Goal: Navigation & Orientation: Find specific page/section

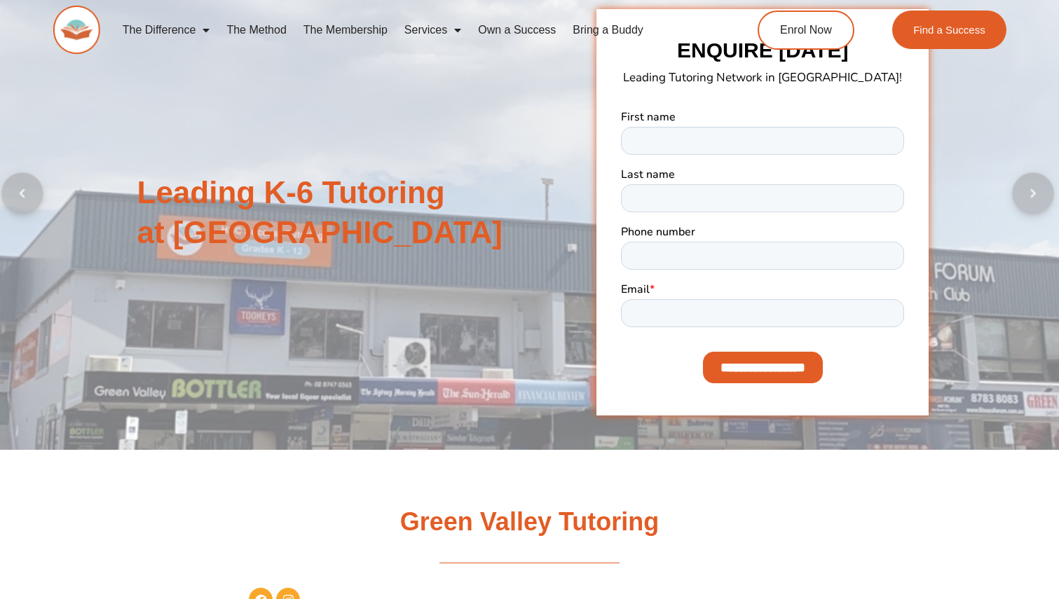
click at [394, 310] on div "Leading K-6 Tutoring at Green Valley ENQUIRE TODAY Leading Tutoring Network in …" at bounding box center [529, 212] width 799 height 474
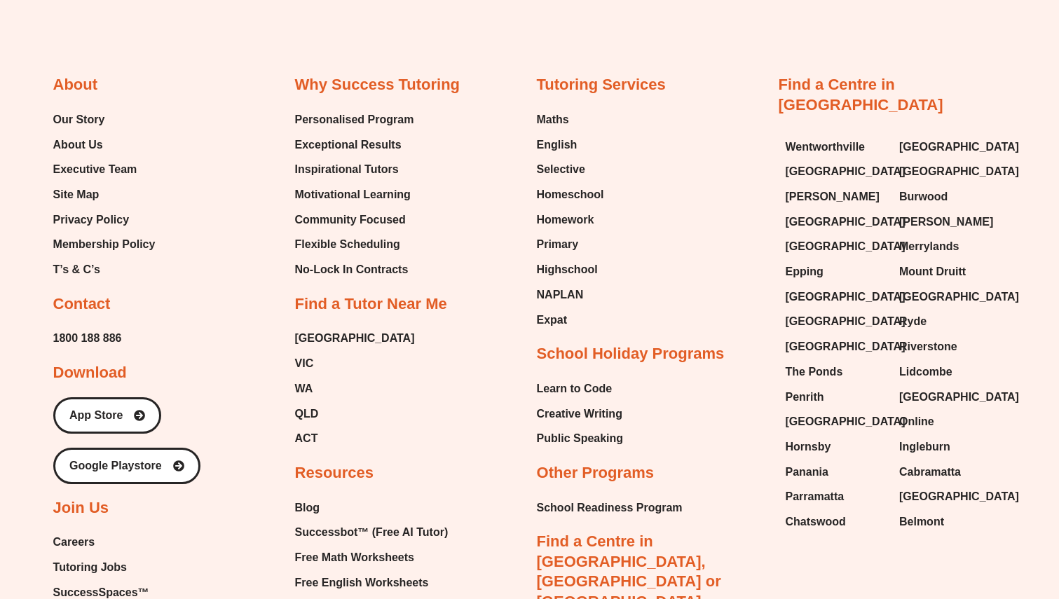
scroll to position [4136, 0]
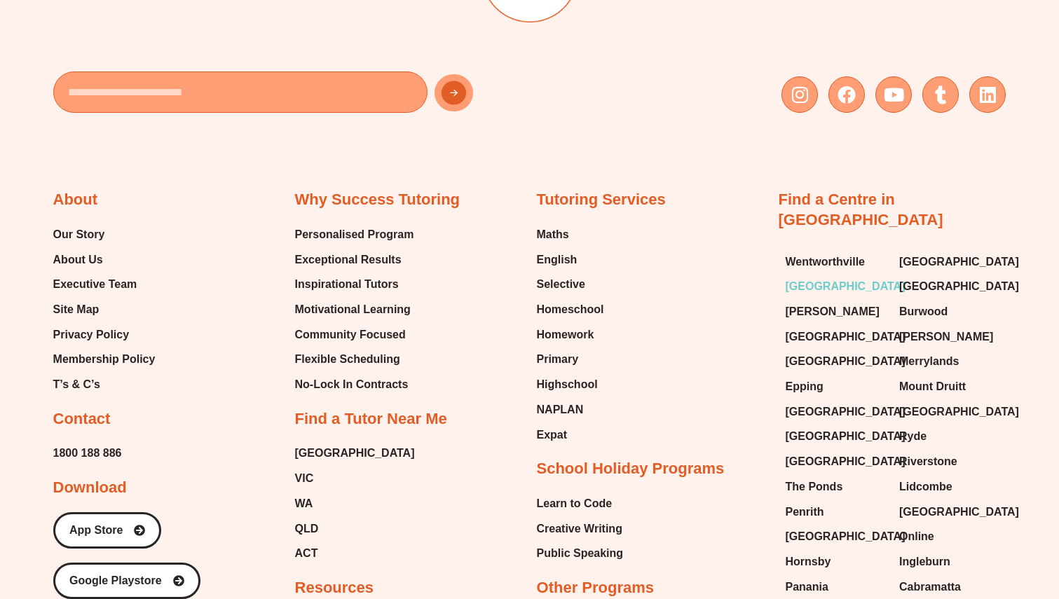
click at [815, 276] on span "[GEOGRAPHIC_DATA]" at bounding box center [845, 286] width 120 height 21
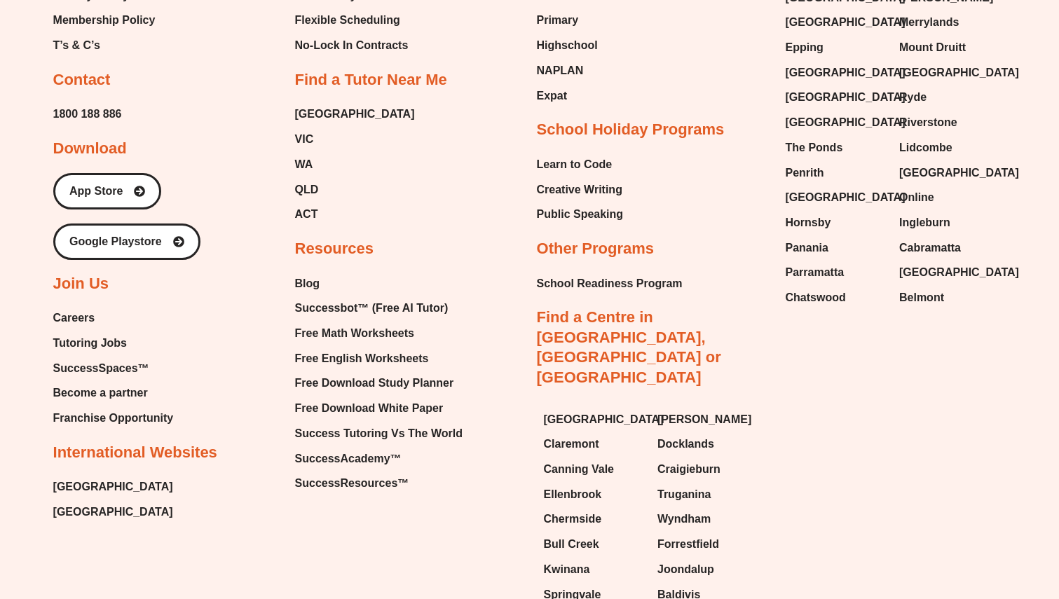
scroll to position [4337, 0]
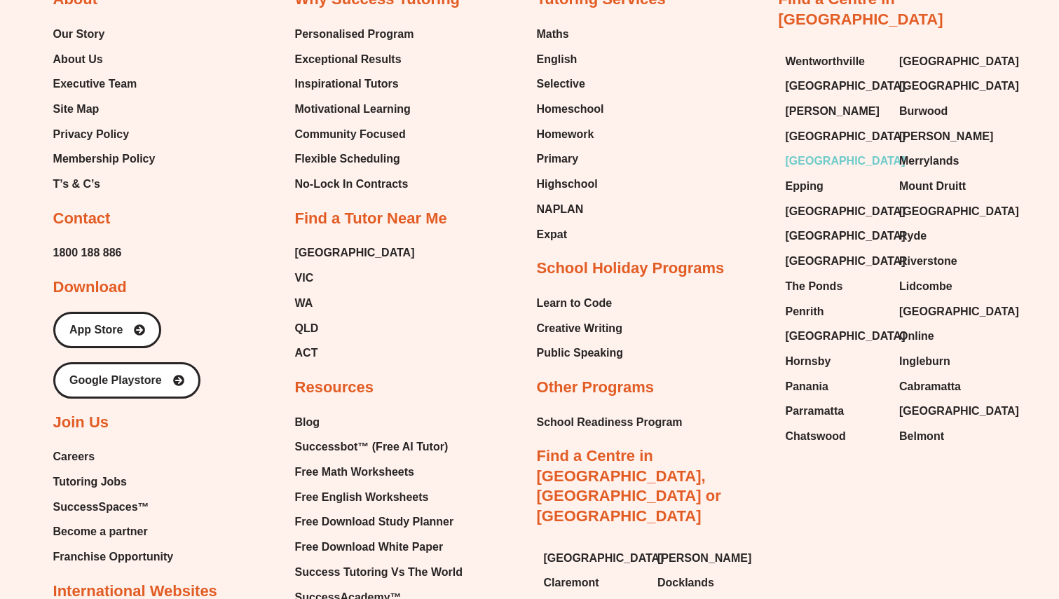
click at [821, 151] on span "[GEOGRAPHIC_DATA]" at bounding box center [845, 161] width 120 height 21
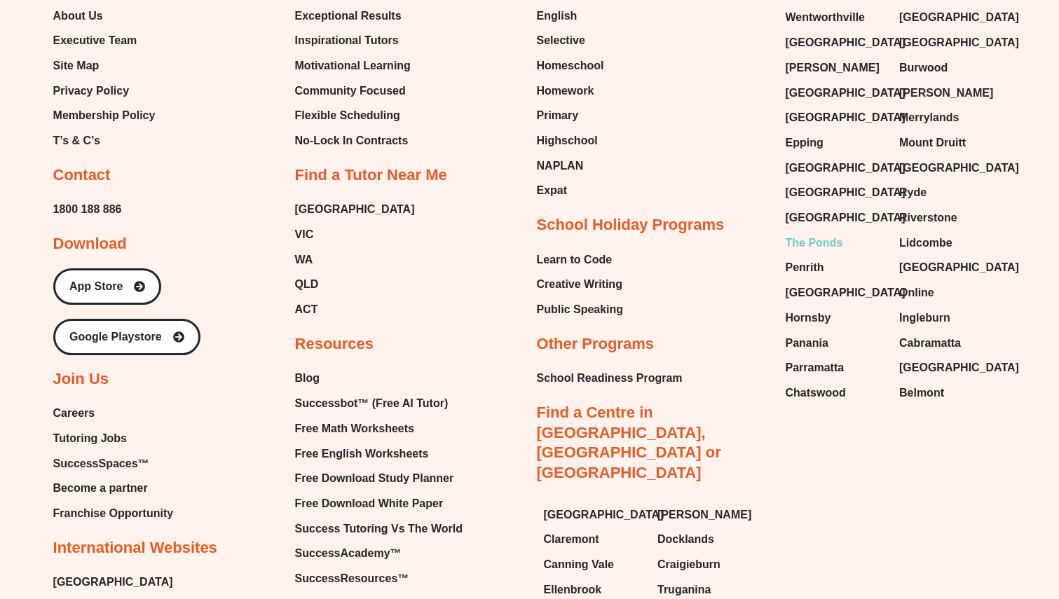
scroll to position [4469, 0]
click at [804, 233] on span "The Ponds" at bounding box center [813, 243] width 57 height 21
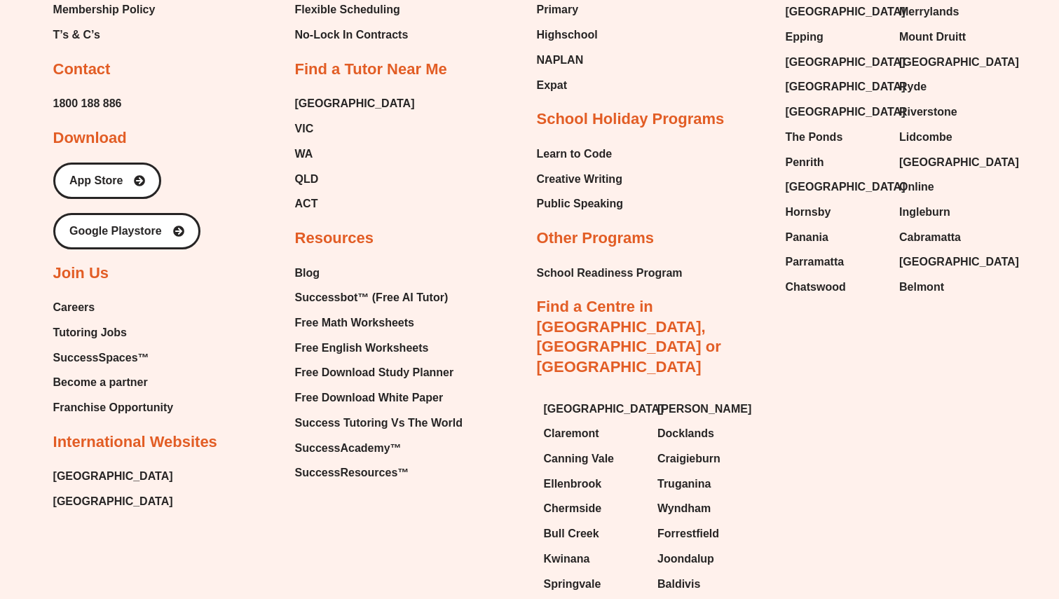
scroll to position [4593, 0]
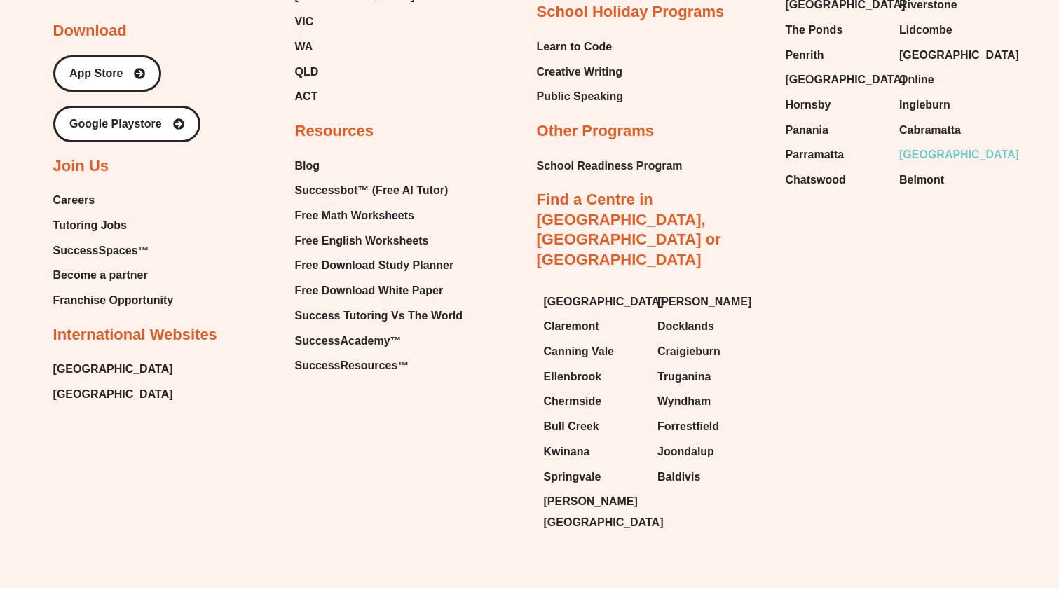
click at [925, 144] on span "[GEOGRAPHIC_DATA]" at bounding box center [959, 154] width 120 height 21
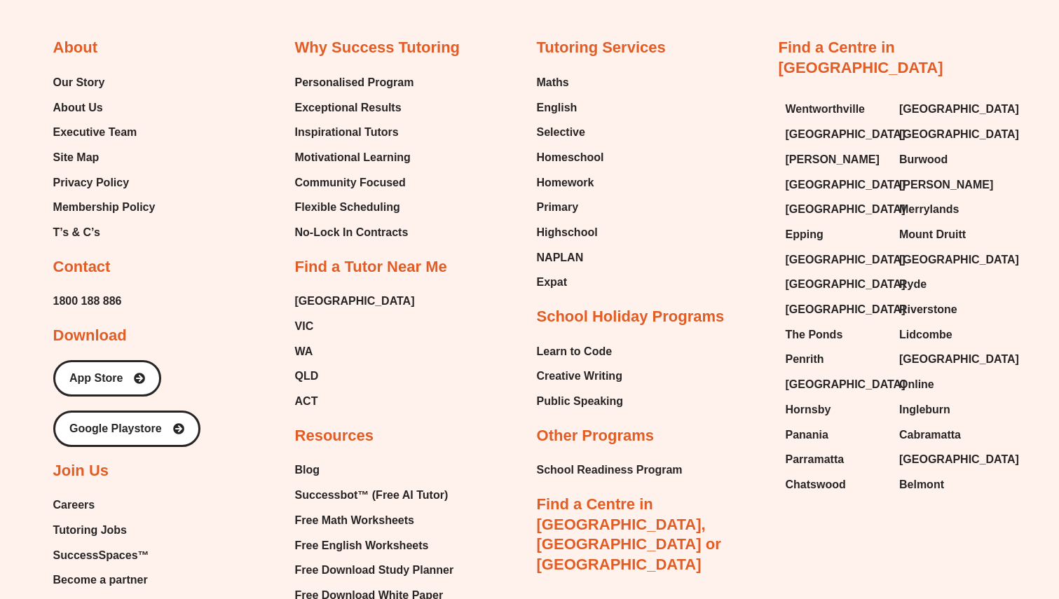
scroll to position [3167, 0]
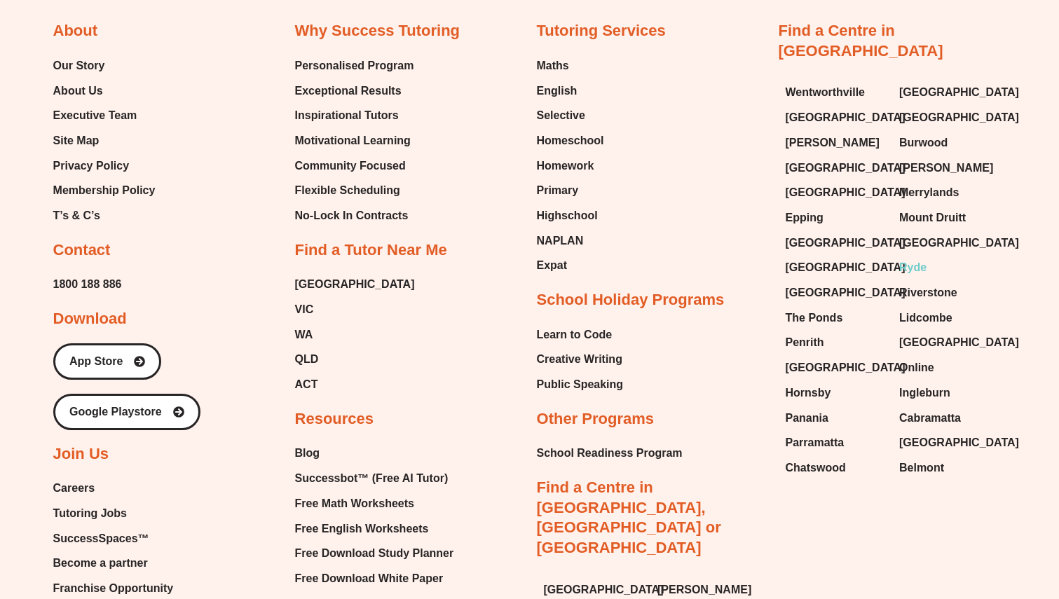
click at [912, 257] on span "Ryde" at bounding box center [912, 267] width 27 height 21
click at [815, 207] on span "Epping" at bounding box center [804, 217] width 38 height 21
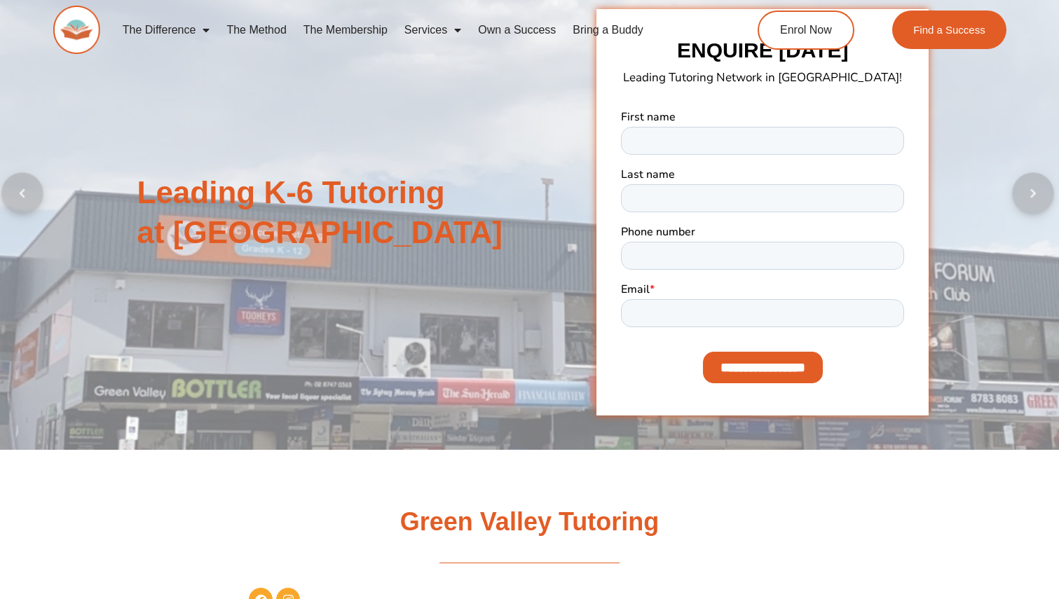
scroll to position [3323, 0]
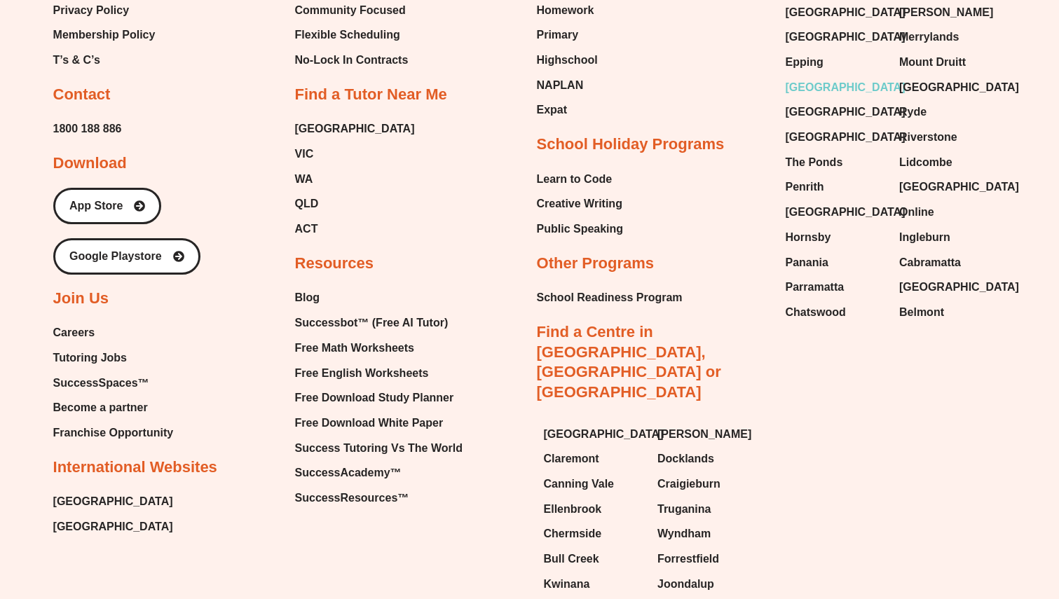
scroll to position [3167, 0]
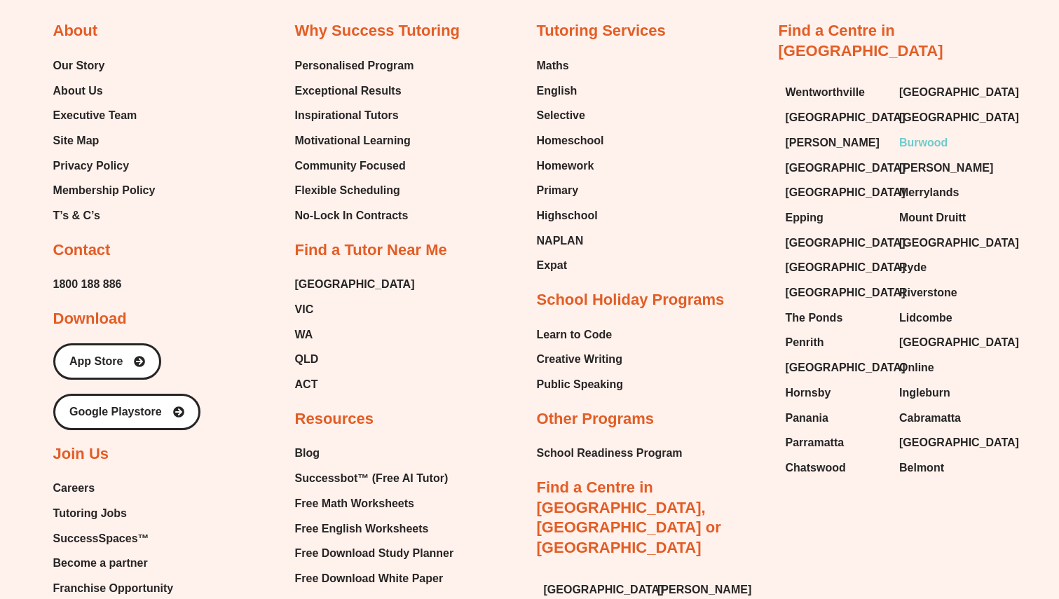
click at [932, 132] on span "Burwood" at bounding box center [923, 142] width 48 height 21
click at [920, 107] on span "[GEOGRAPHIC_DATA]" at bounding box center [959, 117] width 120 height 21
click at [938, 82] on span "[GEOGRAPHIC_DATA]" at bounding box center [959, 92] width 120 height 21
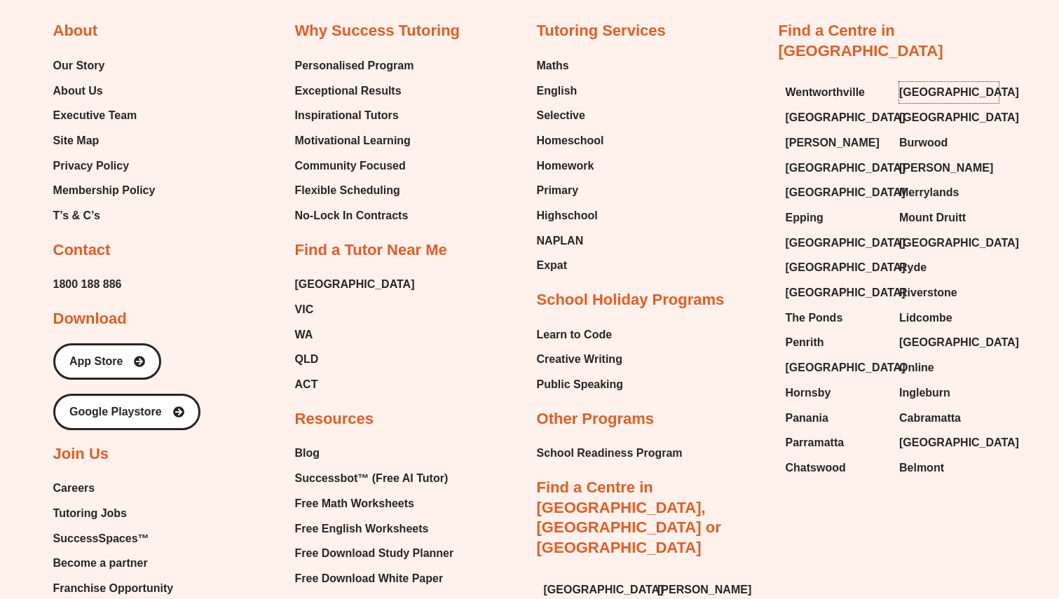
scroll to position [4305, 0]
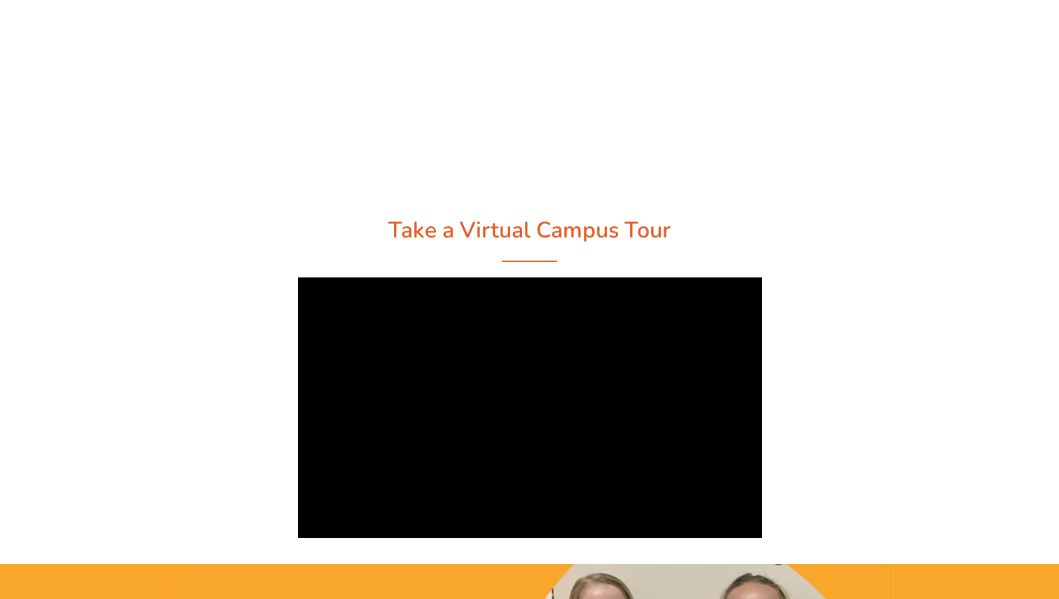
scroll to position [4305, 0]
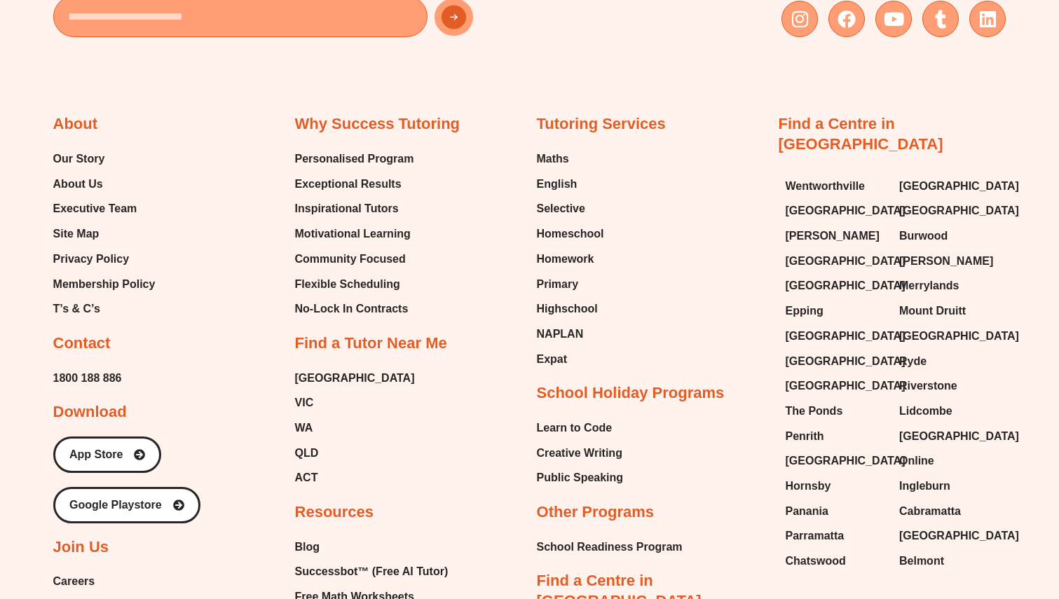
scroll to position [6077, 0]
